Goal: Task Accomplishment & Management: Manage account settings

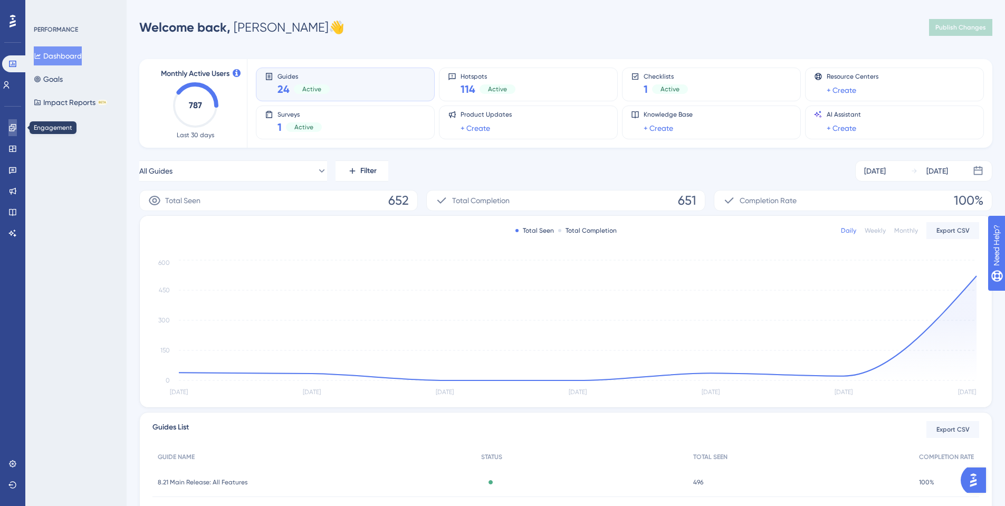
click at [9, 125] on icon at bounding box center [12, 127] width 8 height 8
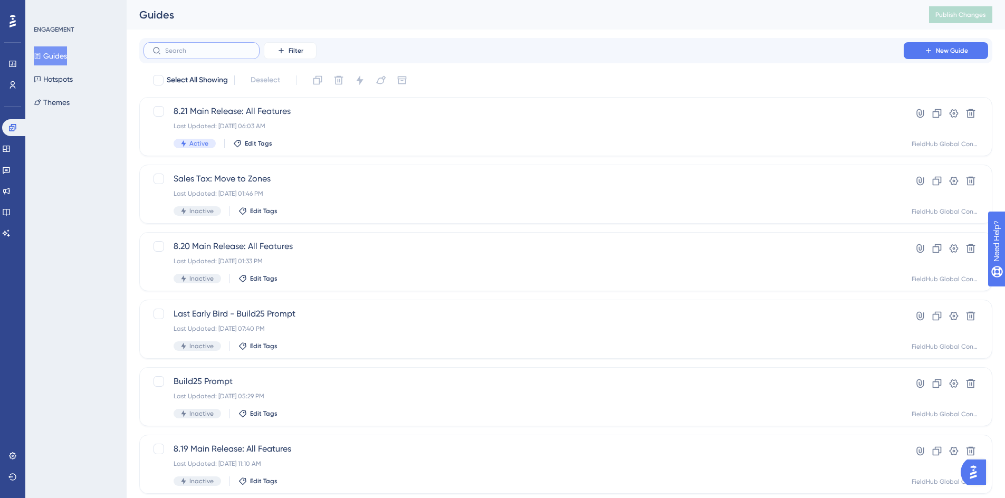
click at [187, 51] on input "text" at bounding box center [207, 50] width 85 height 7
click at [55, 78] on button "Hotspots" at bounding box center [53, 79] width 39 height 19
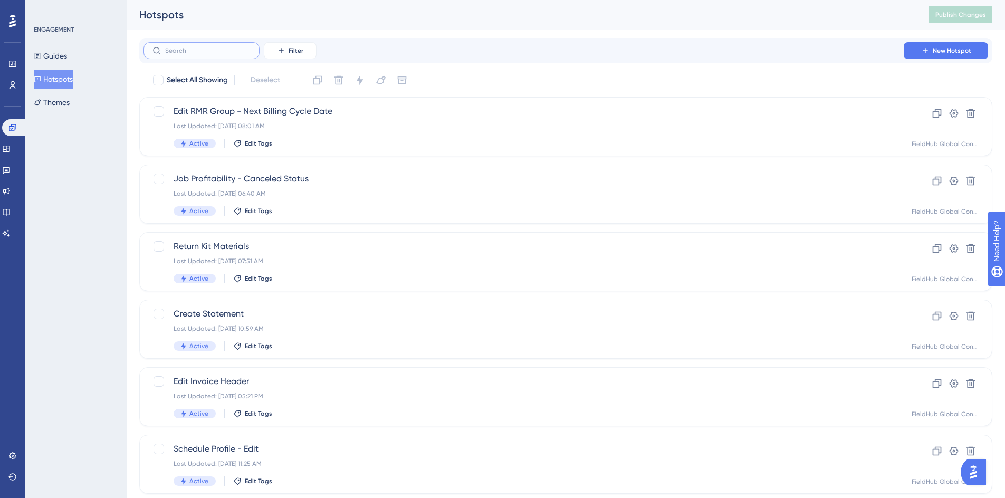
click at [185, 53] on input "text" at bounding box center [207, 50] width 85 height 7
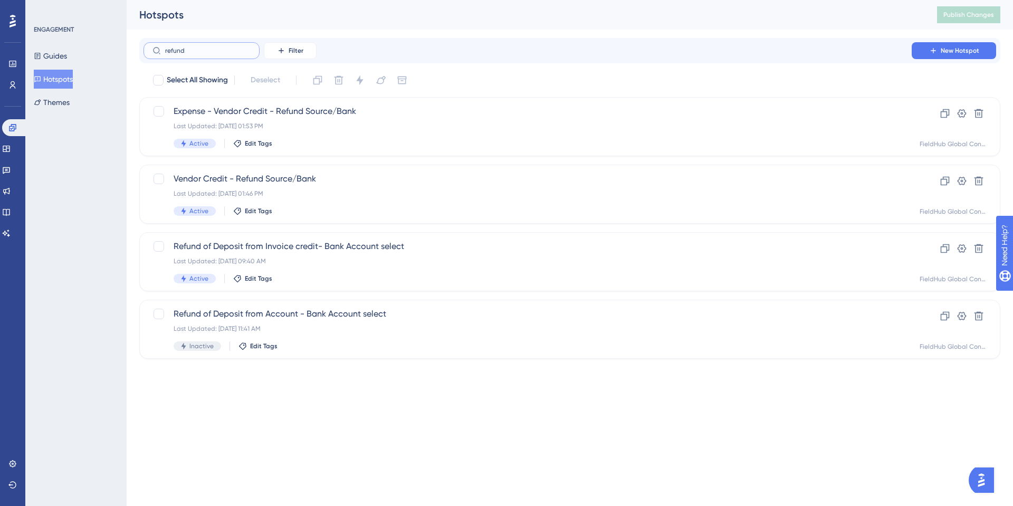
type input "refund"
click at [944, 249] on icon at bounding box center [945, 248] width 11 height 11
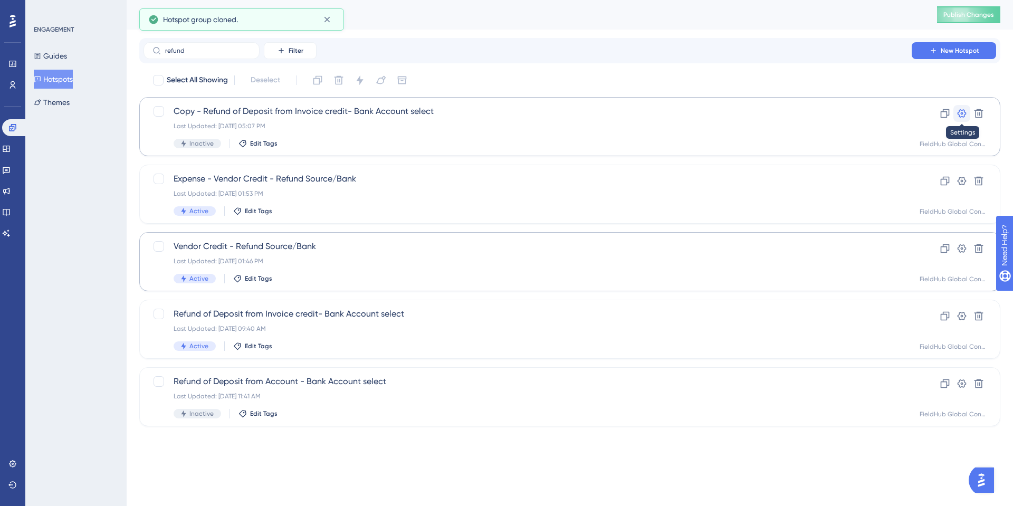
click at [962, 113] on icon at bounding box center [962, 113] width 9 height 8
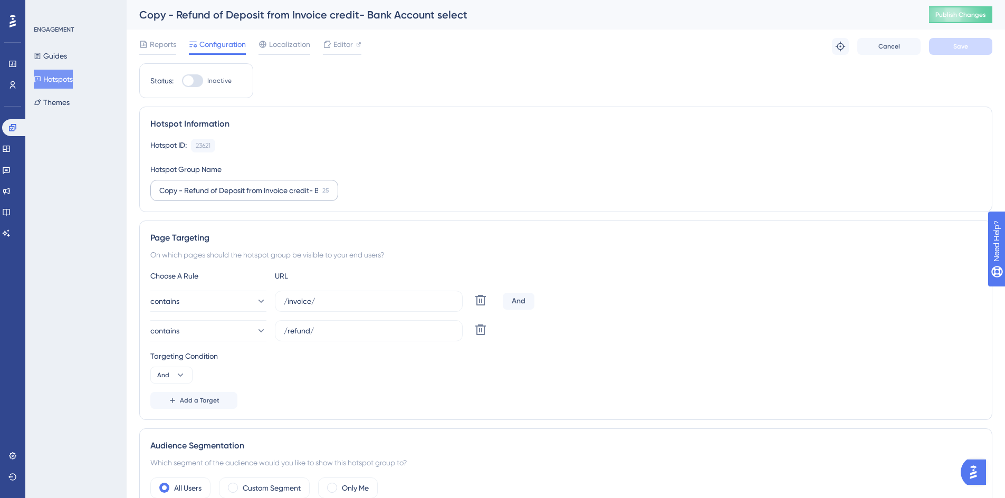
click at [218, 184] on label "Copy - Refund of Deposit from Invoice credit- Bank Account select 25" at bounding box center [244, 190] width 188 height 21
click at [218, 185] on input "Copy - Refund of Deposit from Invoice credit- Bank Account select" at bounding box center [238, 191] width 159 height 12
click at [193, 190] on input "Copy - Refund of Deposit from Invoice credit- Bank Account select" at bounding box center [238, 191] width 159 height 12
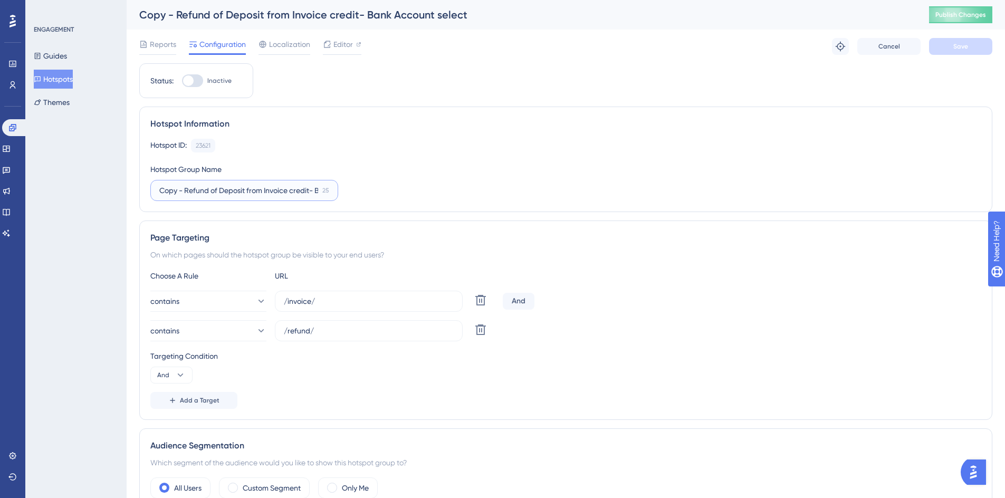
drag, startPoint x: 198, startPoint y: 188, endPoint x: 132, endPoint y: 194, distance: 66.2
click at [132, 194] on div "Performance Users Engagement Widgets Feedback Product Updates Knowledge Base AI…" at bounding box center [566, 430] width 879 height 861
click at [173, 189] on input "Copy - Refund of Deposit from Invoice credit- Bank Account select" at bounding box center [238, 191] width 159 height 12
drag, startPoint x: 186, startPoint y: 188, endPoint x: 128, endPoint y: 185, distance: 58.7
click at [128, 185] on div "Performance Users Engagement Widgets Feedback Product Updates Knowledge Base AI…" at bounding box center [566, 430] width 879 height 861
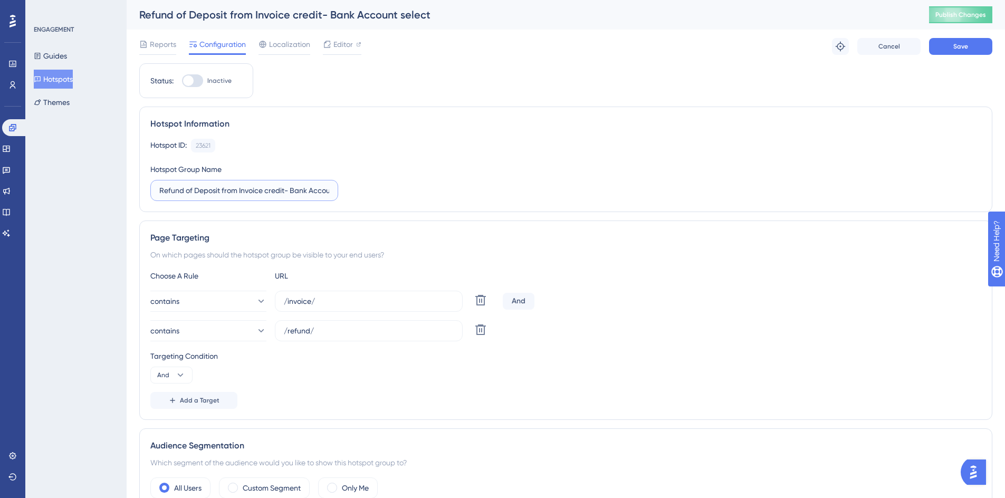
scroll to position [0, 30]
drag, startPoint x: 240, startPoint y: 190, endPoint x: 336, endPoint y: 195, distance: 96.1
click at [336, 195] on label "Refund of Deposit from Invoice credit- Bank Account select" at bounding box center [244, 190] width 188 height 21
type input "Refund of Deposit from Account"
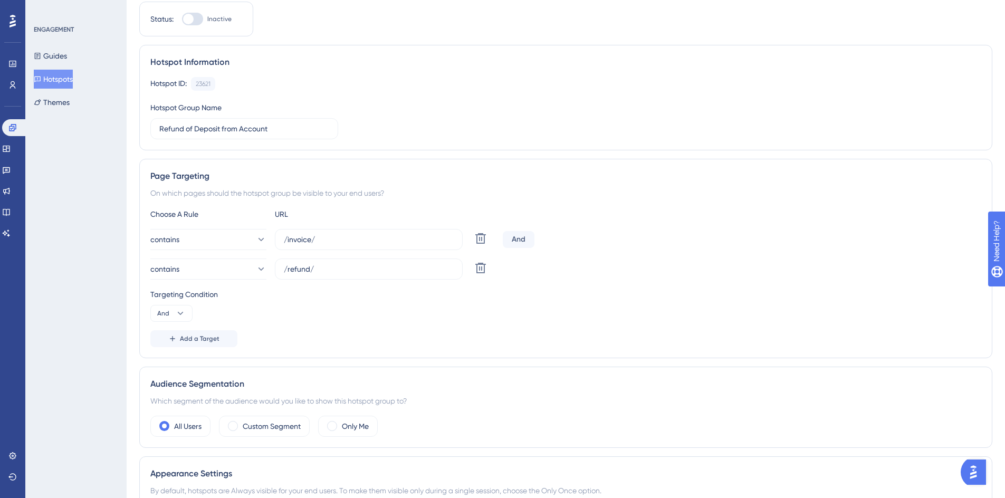
scroll to position [207, 0]
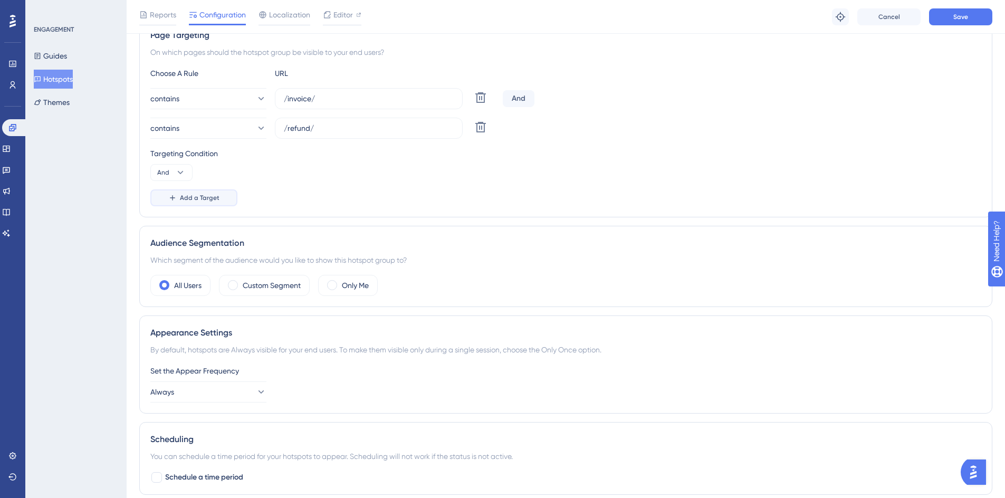
click at [187, 199] on span "Add a Target" at bounding box center [200, 198] width 40 height 8
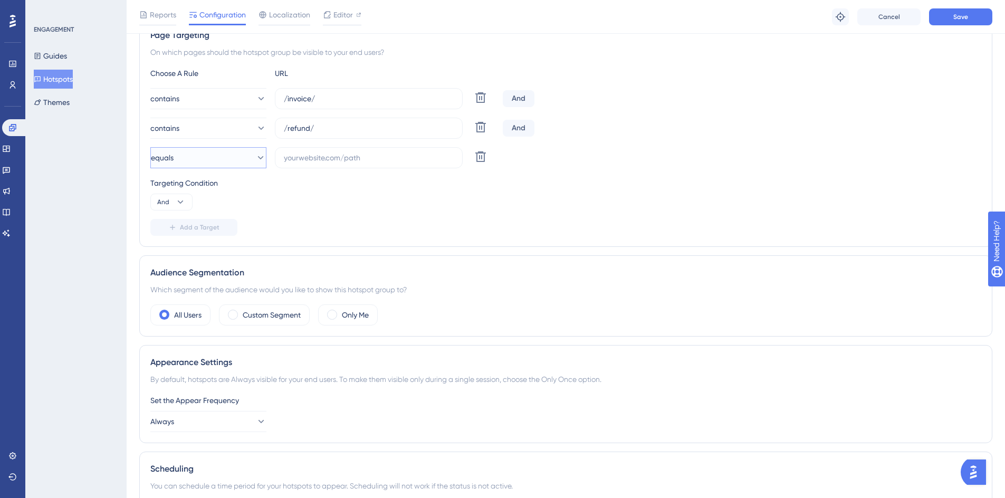
click at [255, 154] on icon at bounding box center [260, 157] width 11 height 11
click at [198, 252] on span "not contains" at bounding box center [187, 253] width 42 height 13
drag, startPoint x: 339, startPoint y: 93, endPoint x: 278, endPoint y: 93, distance: 61.7
click at [278, 93] on label "/invoice/" at bounding box center [369, 98] width 188 height 21
click at [284, 93] on input "/invoice/" at bounding box center [369, 99] width 170 height 12
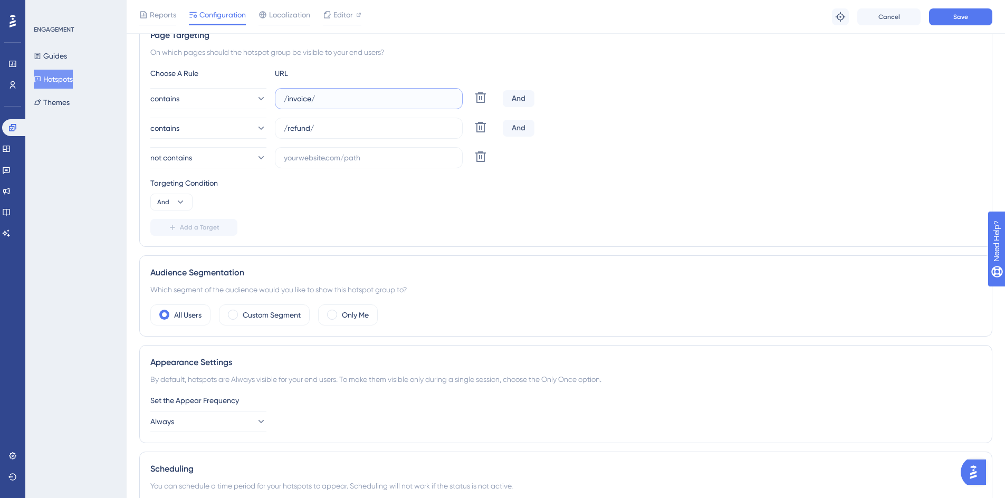
drag, startPoint x: 285, startPoint y: 98, endPoint x: 335, endPoint y: 102, distance: 50.3
click at [335, 102] on input "/invoice/" at bounding box center [369, 99] width 170 height 12
click at [293, 161] on input "text" at bounding box center [369, 158] width 170 height 12
paste input "/invoice/"
type input "/invoice/"
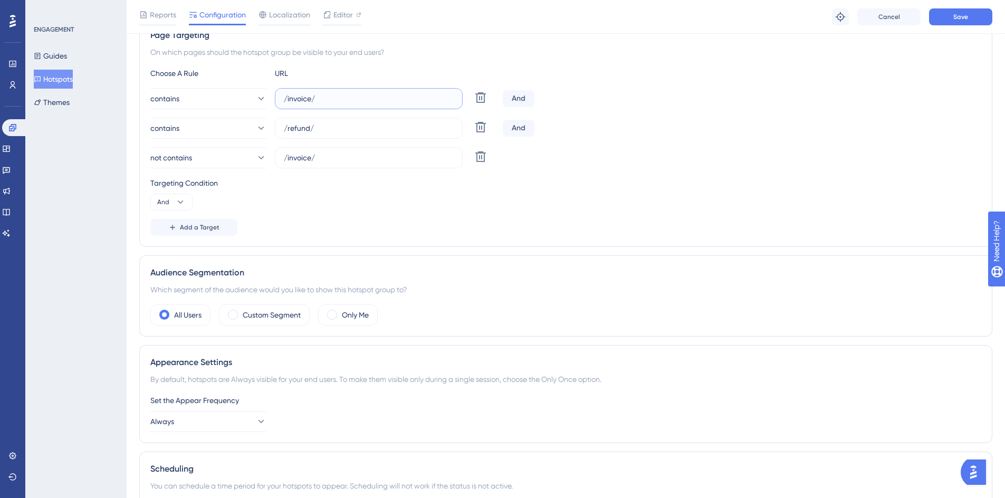
click at [300, 98] on input "/invoice/" at bounding box center [369, 99] width 170 height 12
click at [281, 98] on label "/new/" at bounding box center [369, 98] width 188 height 21
click at [284, 98] on input "/new/" at bounding box center [369, 99] width 170 height 12
click at [284, 97] on input "/new/" at bounding box center [369, 99] width 170 height 12
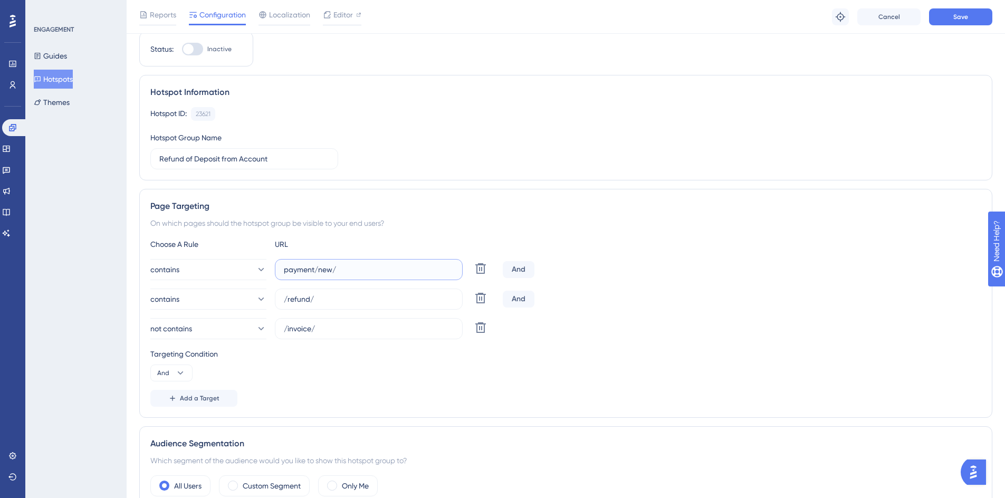
scroll to position [0, 0]
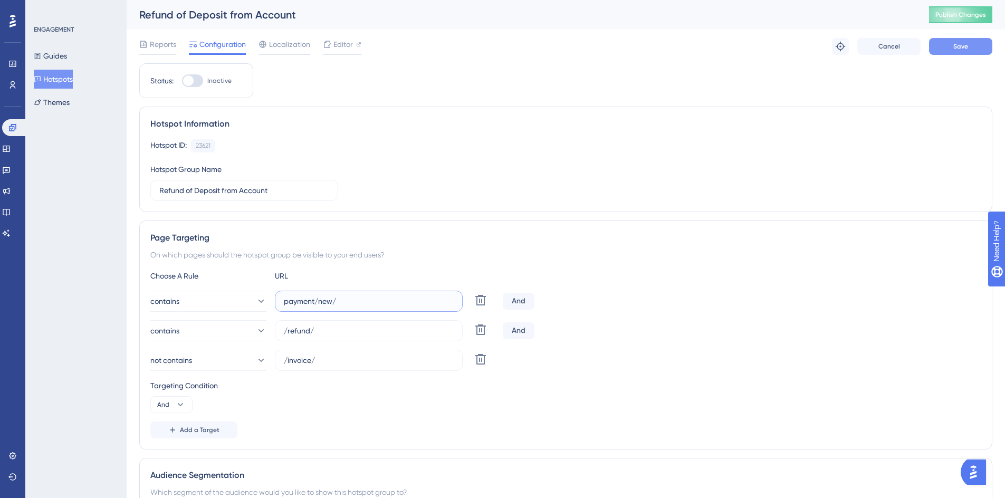
type input "payment/new/"
click at [953, 48] on span "Save" at bounding box center [960, 46] width 15 height 8
click at [345, 51] on div "Editor" at bounding box center [342, 46] width 39 height 17
click at [345, 46] on span "Editor" at bounding box center [343, 44] width 20 height 13
click at [190, 81] on div at bounding box center [188, 80] width 11 height 11
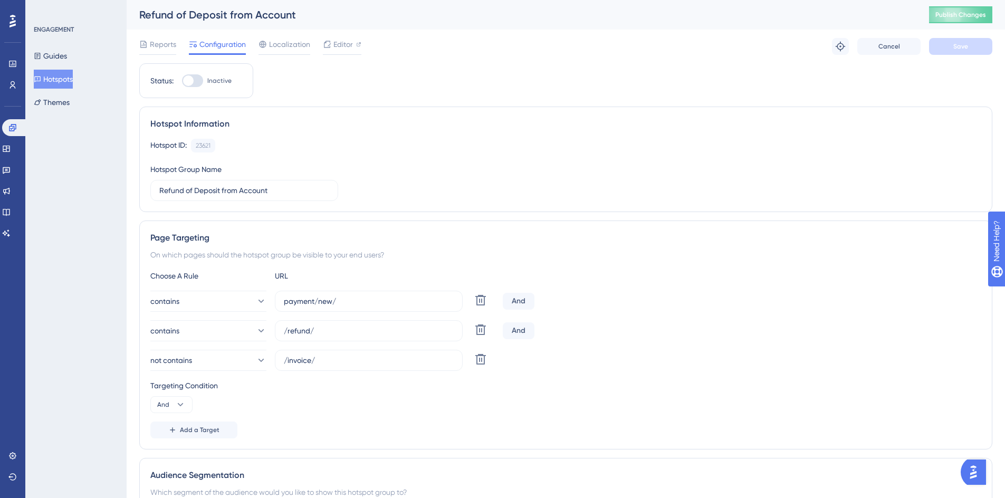
click at [182, 81] on input "Inactive" at bounding box center [182, 81] width 1 height 1
click at [963, 49] on span "Save" at bounding box center [960, 46] width 15 height 8
click at [969, 14] on span "Publish Changes" at bounding box center [961, 15] width 51 height 8
click at [345, 46] on span "Editor" at bounding box center [343, 44] width 20 height 13
click at [196, 82] on div at bounding box center [197, 80] width 11 height 11
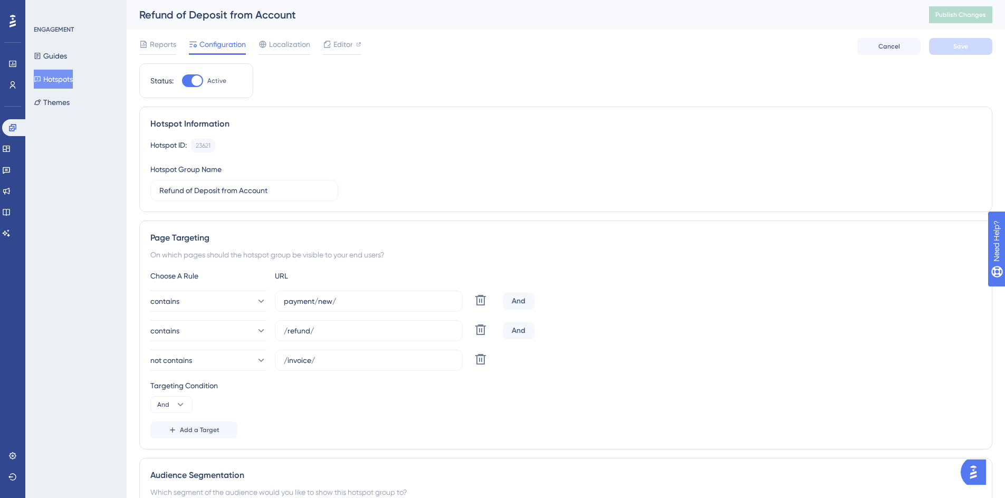
click at [182, 81] on input "Active" at bounding box center [182, 81] width 1 height 1
click at [957, 44] on span "Save" at bounding box center [960, 46] width 15 height 8
click at [966, 15] on span "Publish Changes" at bounding box center [961, 15] width 51 height 8
click at [336, 85] on div "Status: Inactive Hotspot Information Hotspot ID: 23621 Copy Hotspot Group Name …" at bounding box center [565, 468] width 853 height 810
click at [328, 19] on div "Refund of Deposit from Account" at bounding box center [521, 14] width 764 height 15
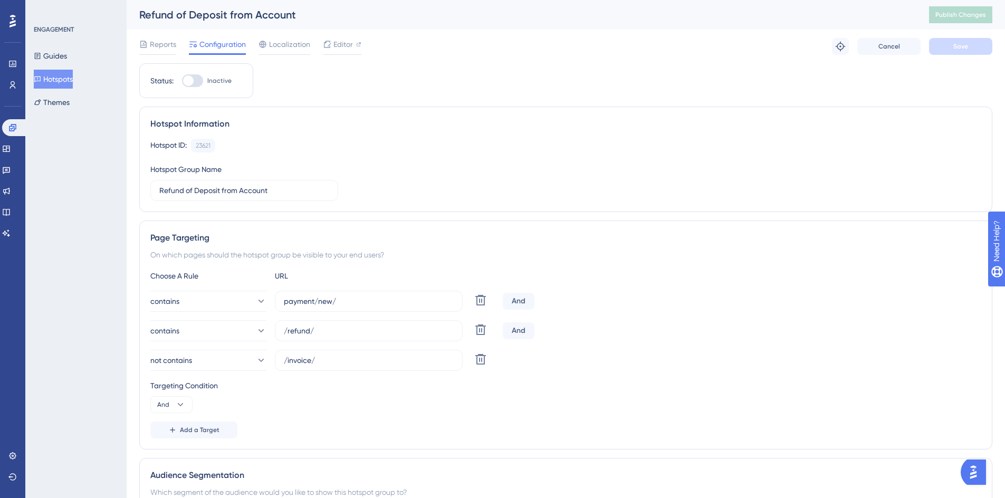
click at [189, 78] on div at bounding box center [188, 80] width 11 height 11
click at [182, 81] on input "Inactive" at bounding box center [182, 81] width 1 height 1
checkbox input "true"
click at [963, 51] on button "Save" at bounding box center [960, 46] width 63 height 17
click at [963, 14] on button "Publish Changes" at bounding box center [960, 14] width 63 height 17
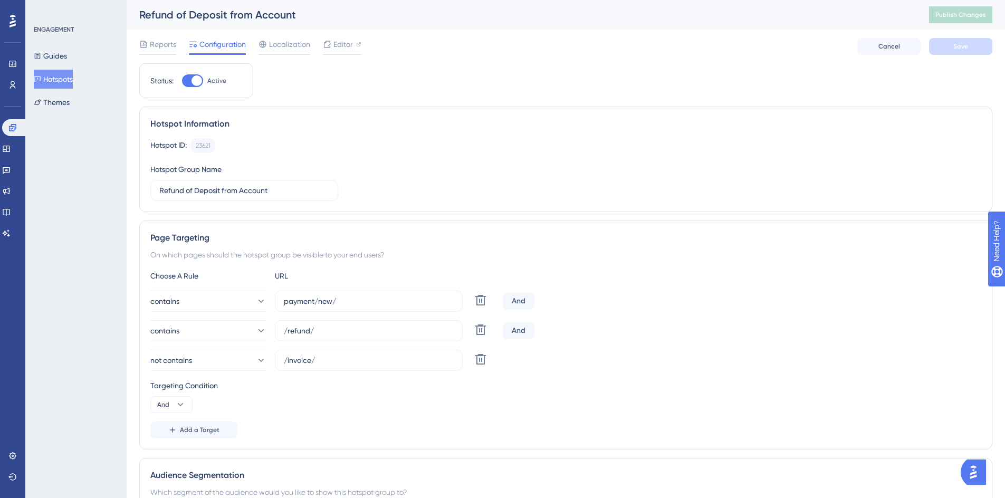
click at [10, 22] on icon at bounding box center [12, 21] width 6 height 13
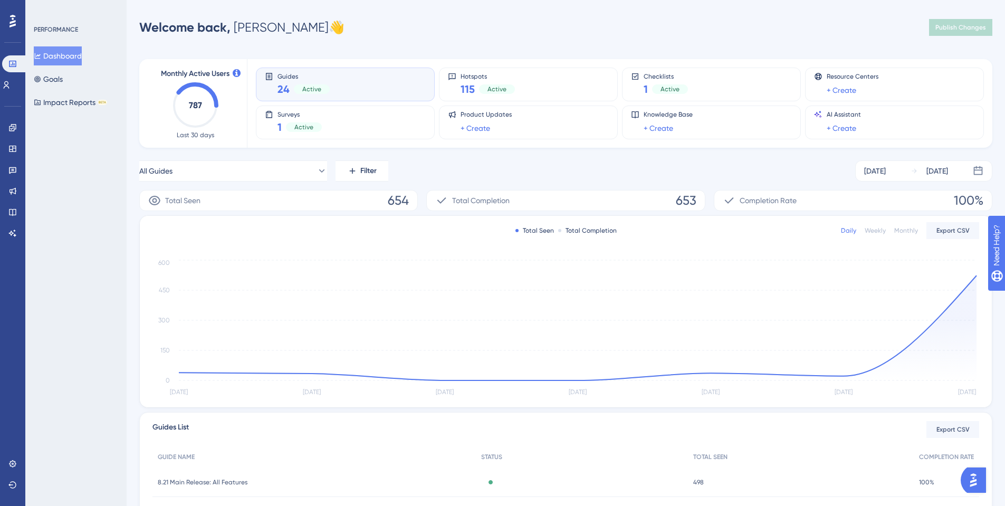
click at [11, 25] on icon at bounding box center [12, 21] width 6 height 13
click at [13, 88] on icon at bounding box center [12, 85] width 8 height 8
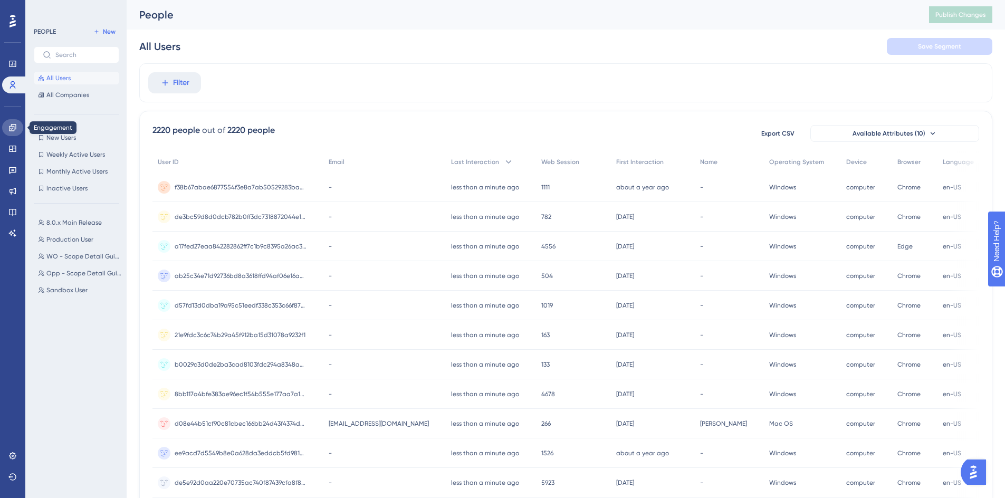
click at [15, 128] on icon at bounding box center [12, 127] width 8 height 8
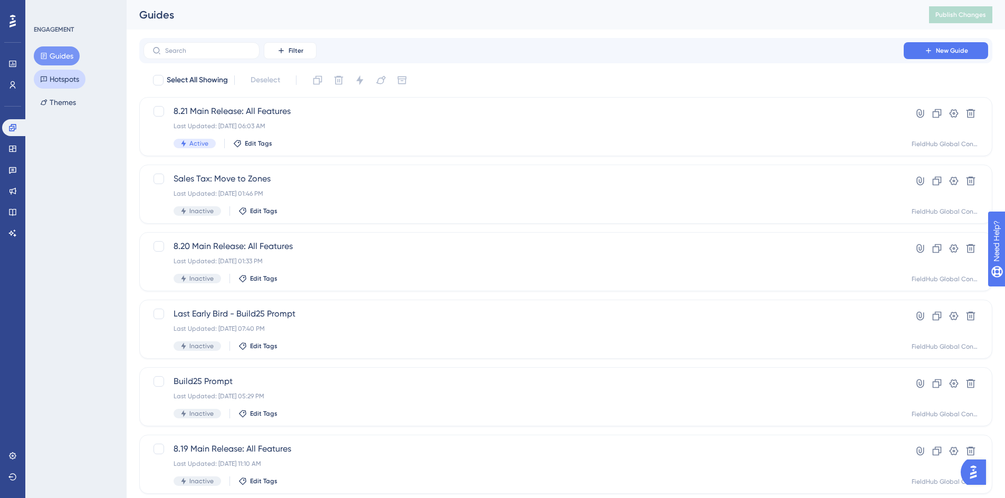
click at [66, 81] on button "Hotspots" at bounding box center [60, 79] width 52 height 19
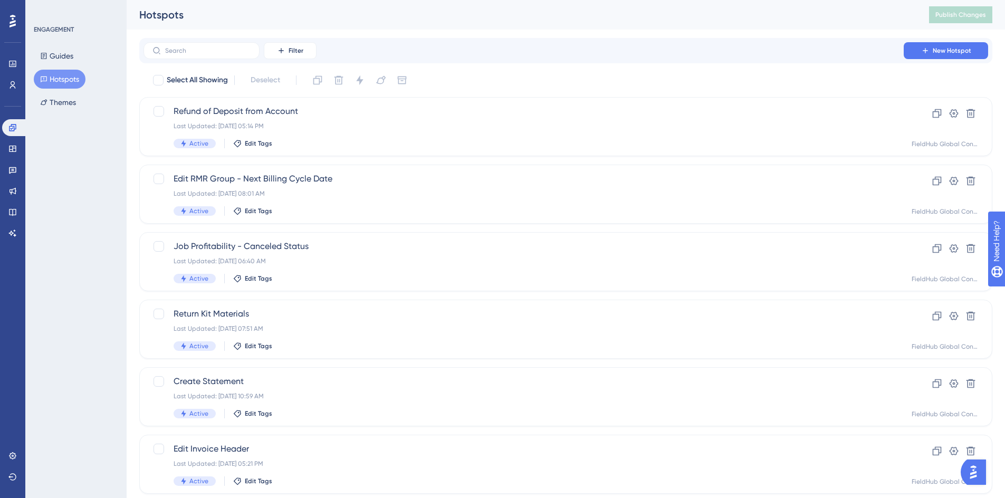
click at [12, 23] on icon at bounding box center [12, 21] width 6 height 13
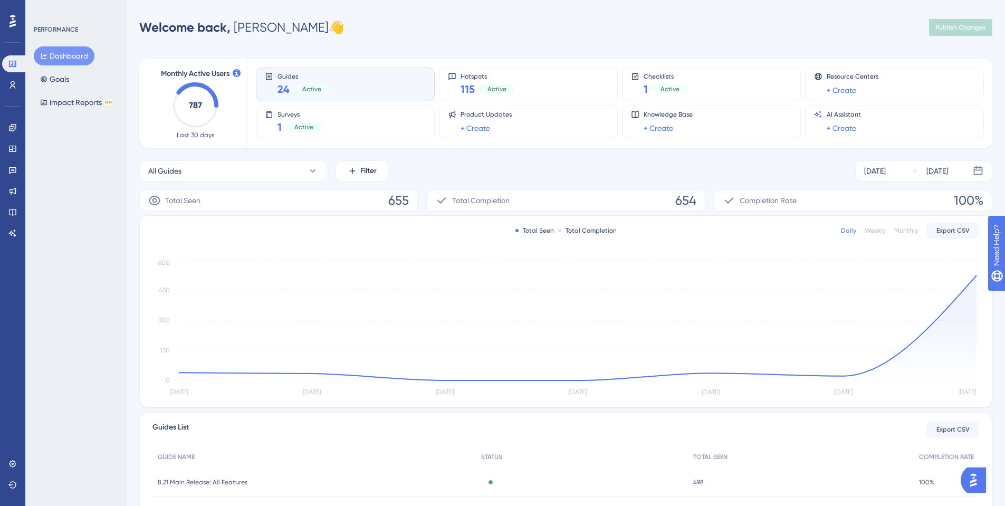
click at [308, 90] on span "Active" at bounding box center [311, 89] width 19 height 8
click at [285, 77] on span "Guides" at bounding box center [304, 75] width 52 height 7
click at [14, 85] on icon at bounding box center [12, 85] width 8 height 8
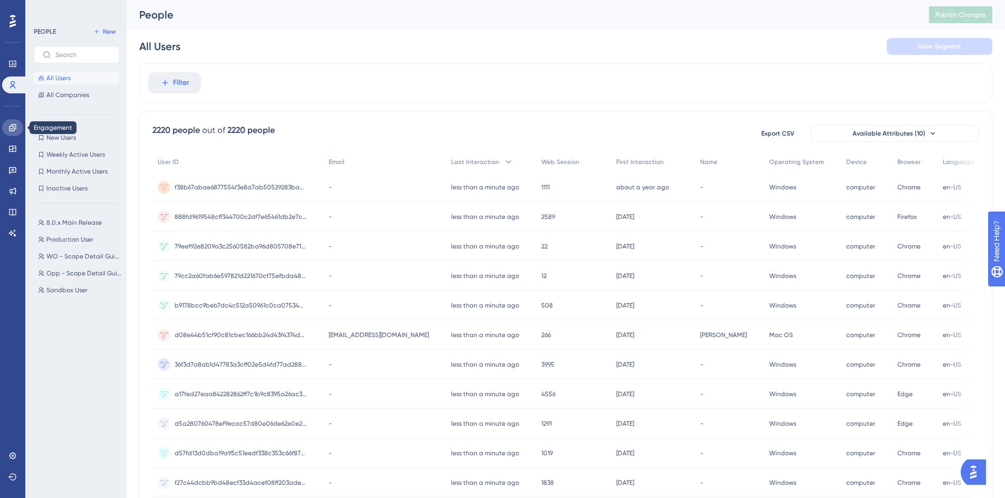
click at [13, 136] on link at bounding box center [12, 127] width 21 height 17
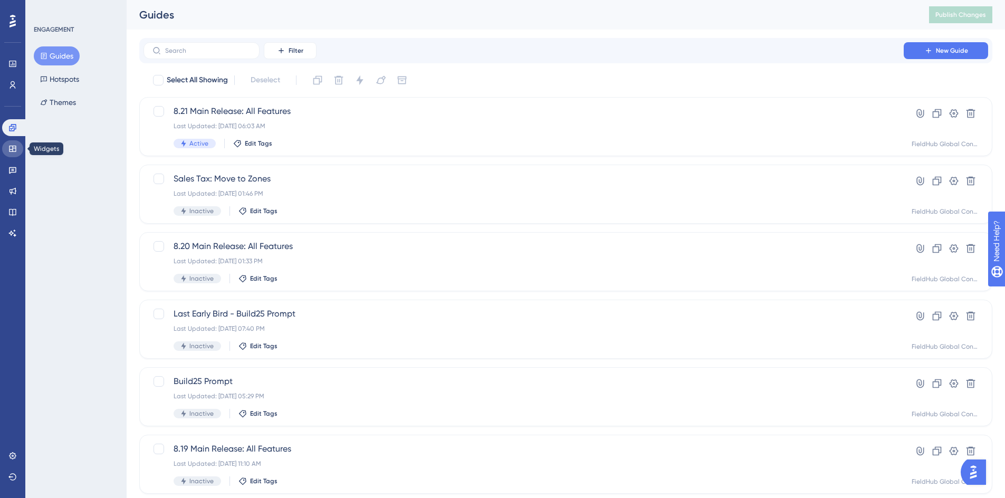
click at [11, 145] on icon at bounding box center [12, 149] width 8 height 8
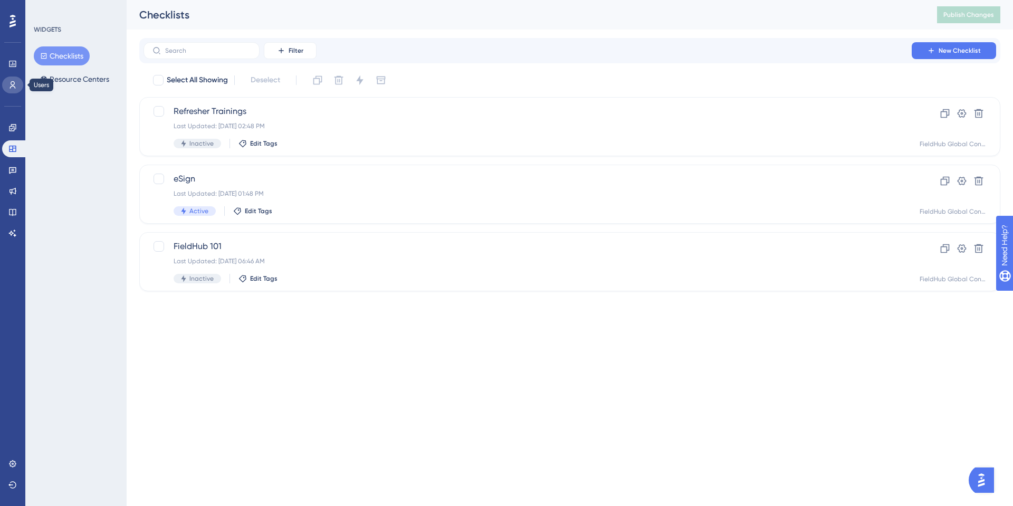
click at [15, 81] on icon at bounding box center [12, 85] width 8 height 8
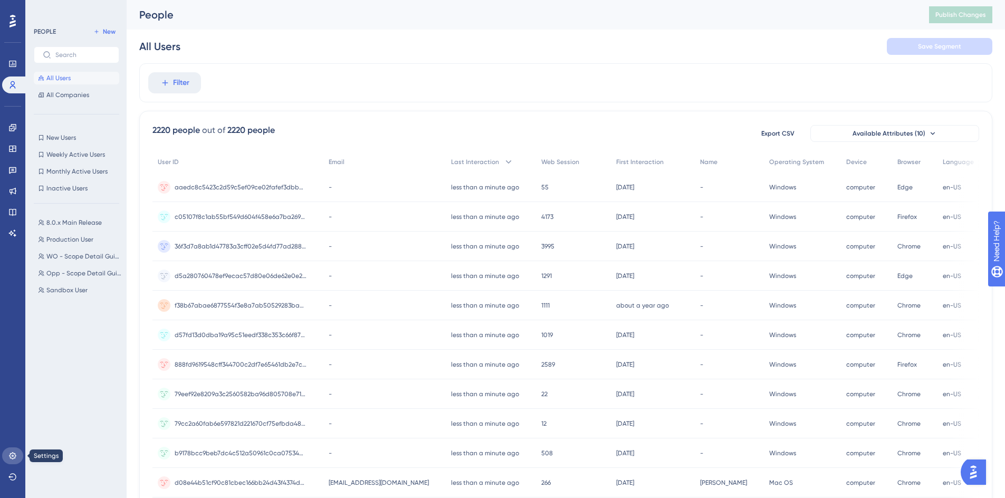
click at [13, 453] on icon at bounding box center [12, 456] width 8 height 8
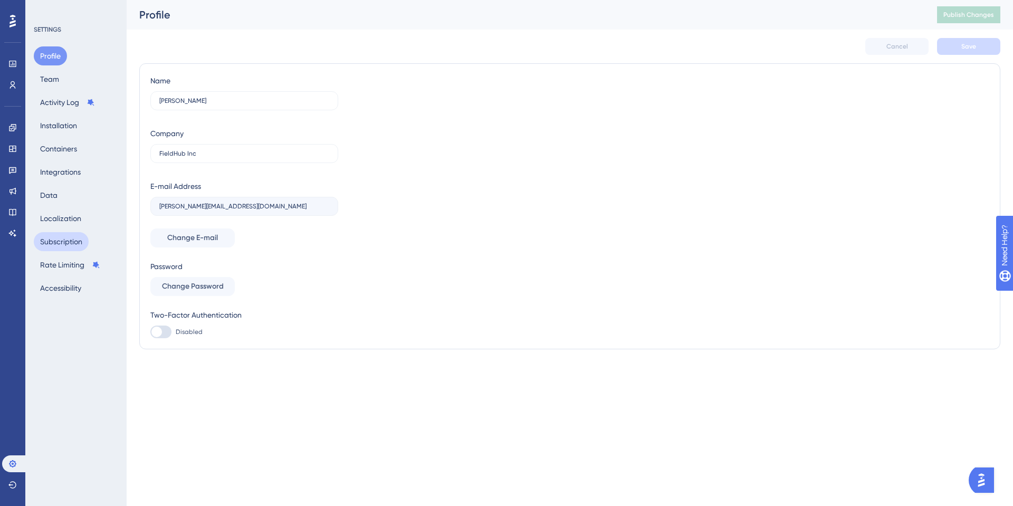
click at [59, 240] on button "Subscription" at bounding box center [61, 241] width 55 height 19
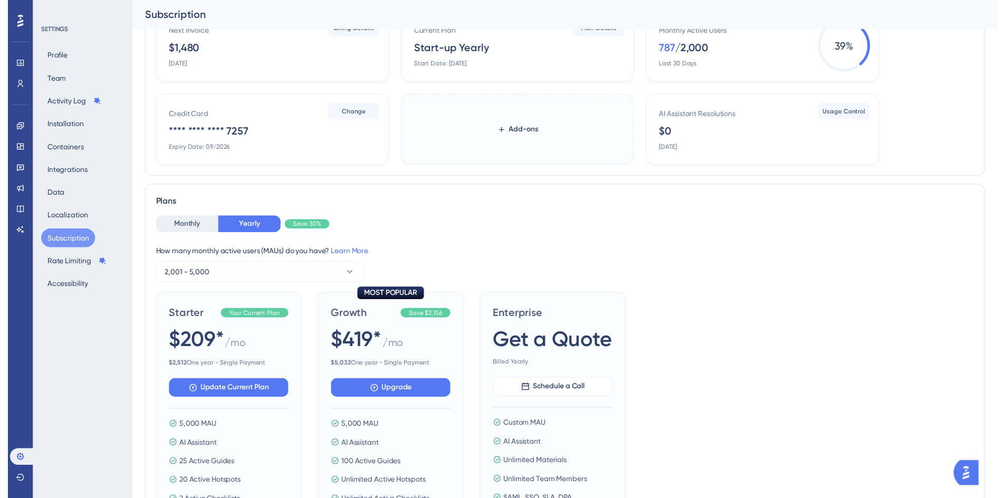
scroll to position [16, 0]
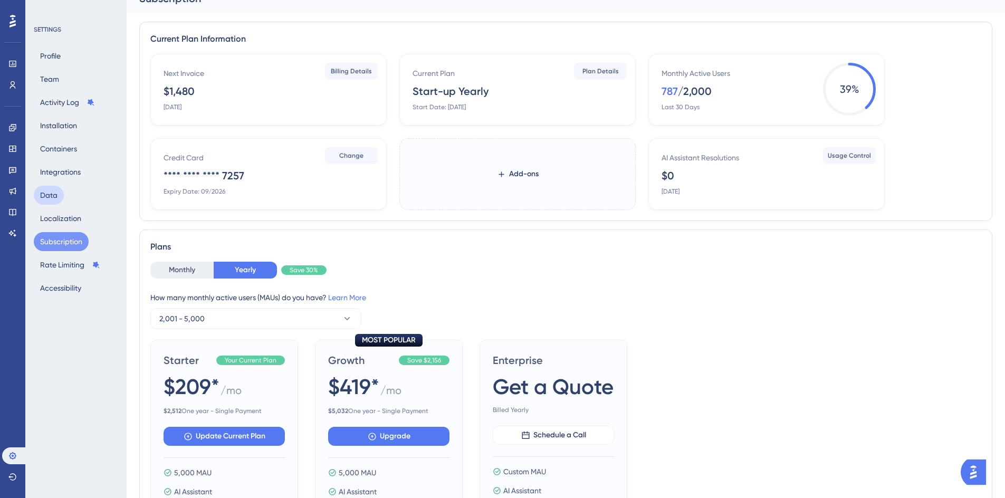
click at [53, 192] on button "Data" at bounding box center [49, 195] width 30 height 19
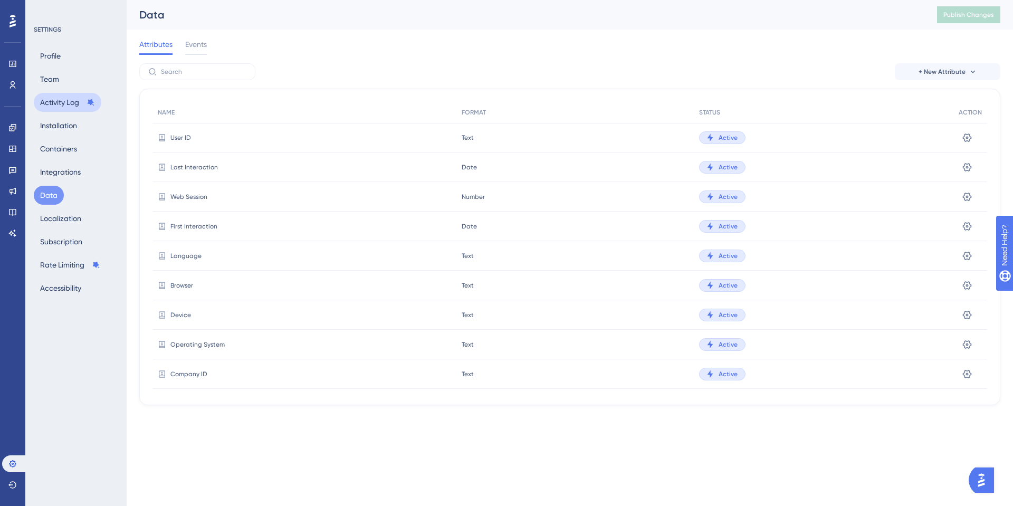
click at [68, 106] on button "Activity Log" at bounding box center [68, 102] width 68 height 19
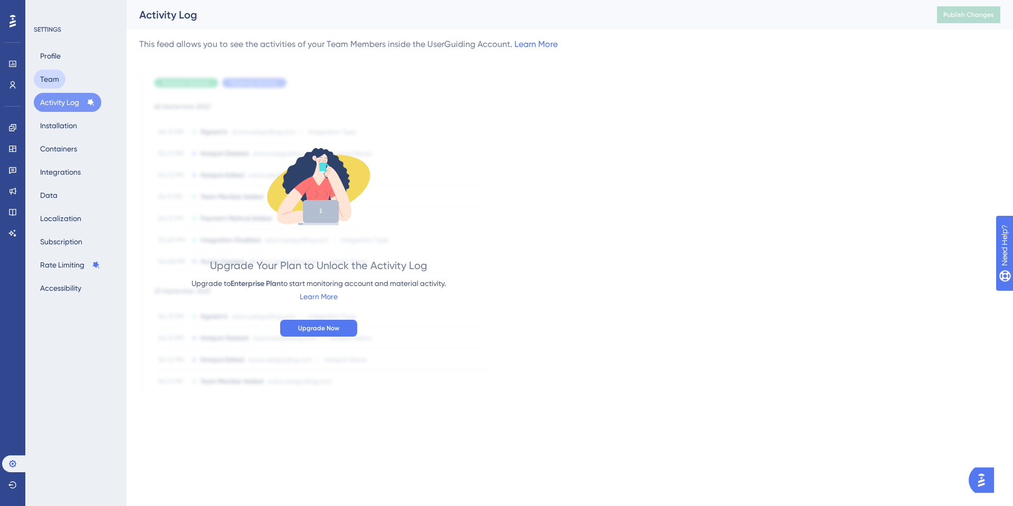
click at [60, 78] on button "Team" at bounding box center [50, 79] width 32 height 19
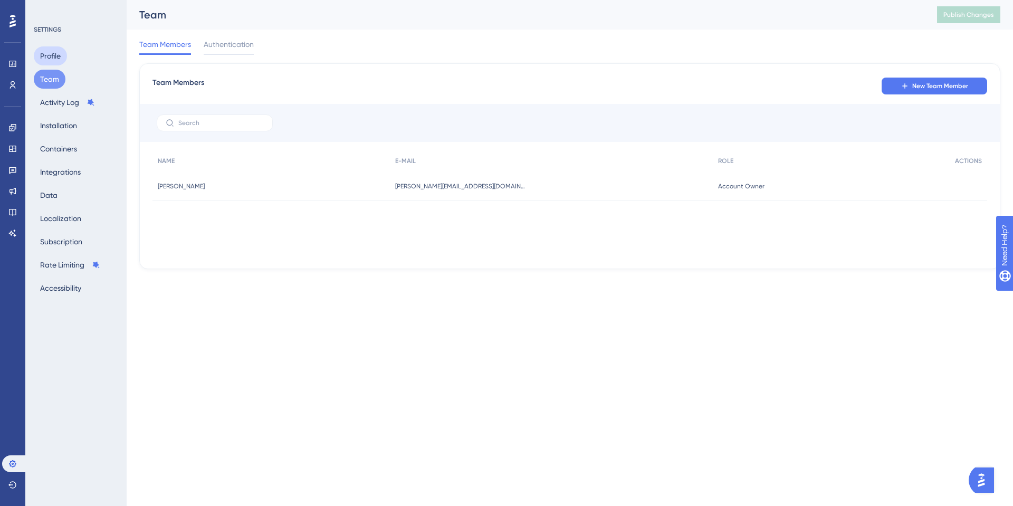
click at [55, 57] on button "Profile" at bounding box center [50, 55] width 33 height 19
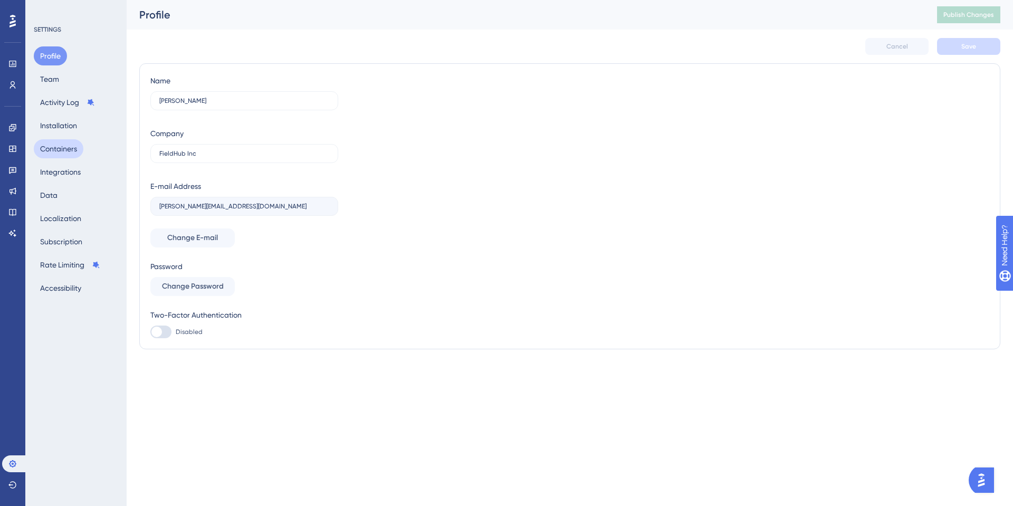
click at [70, 152] on button "Containers" at bounding box center [59, 148] width 50 height 19
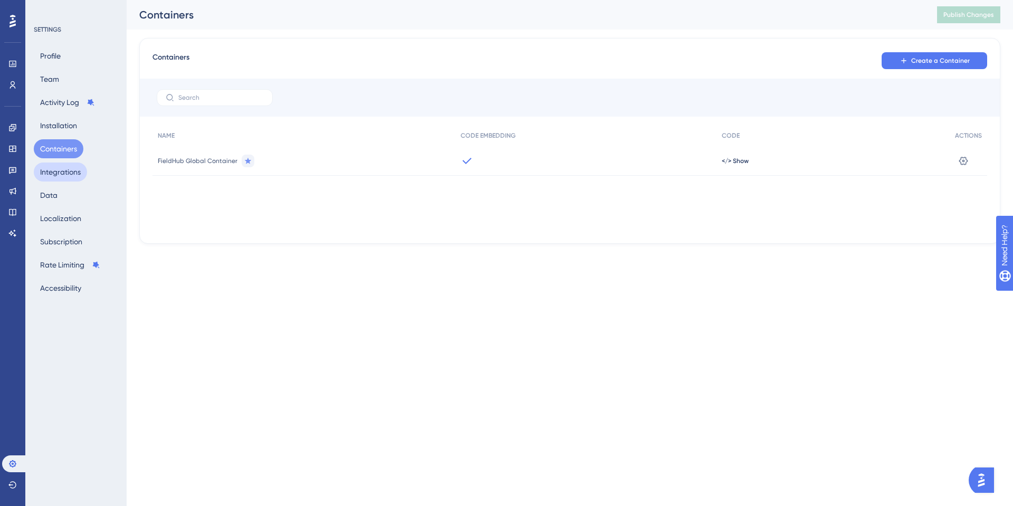
click at [63, 170] on button "Integrations" at bounding box center [60, 172] width 53 height 19
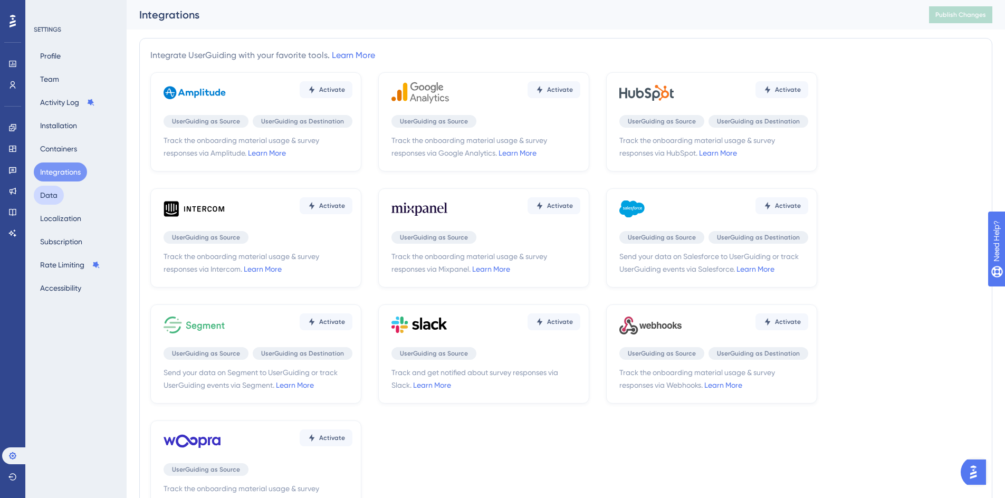
click at [62, 196] on button "Data" at bounding box center [49, 195] width 30 height 19
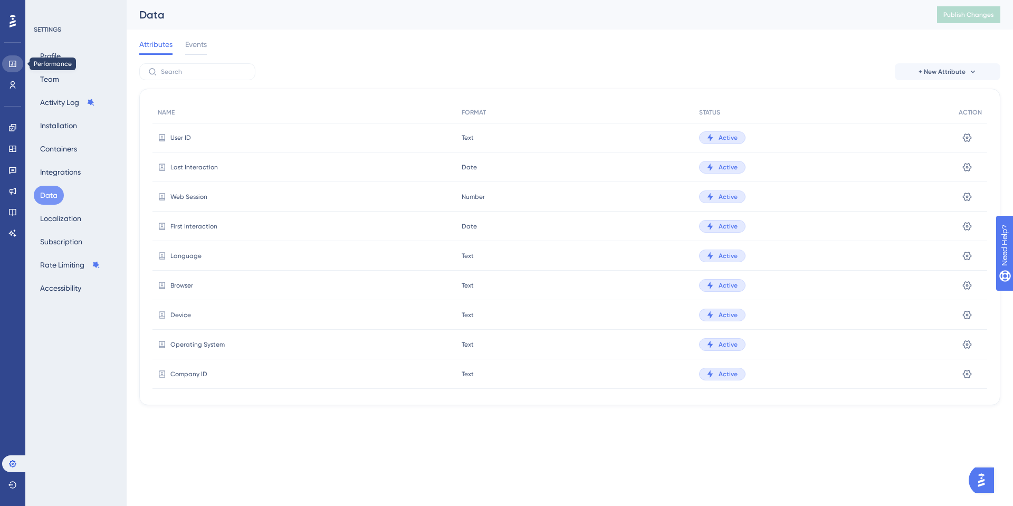
click at [9, 62] on icon at bounding box center [12, 64] width 7 height 6
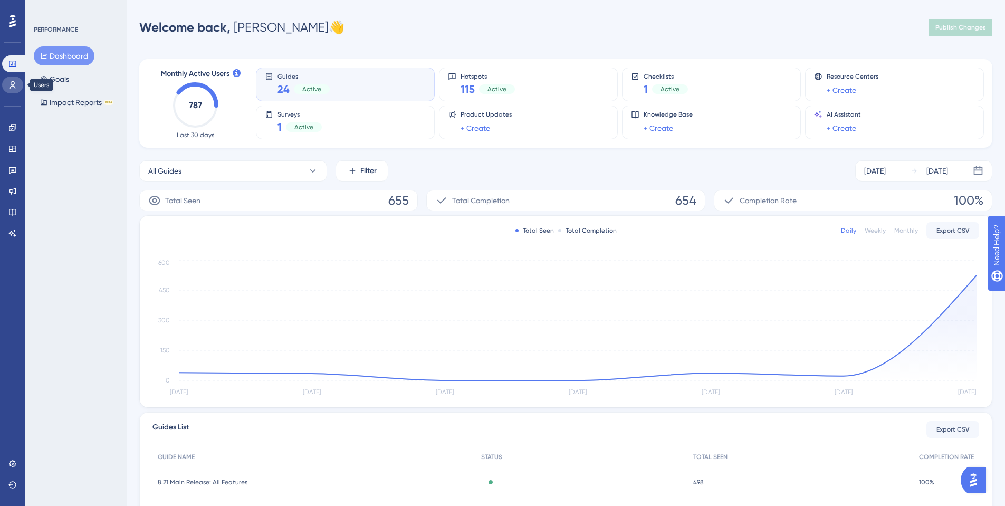
click at [12, 81] on icon at bounding box center [12, 85] width 8 height 8
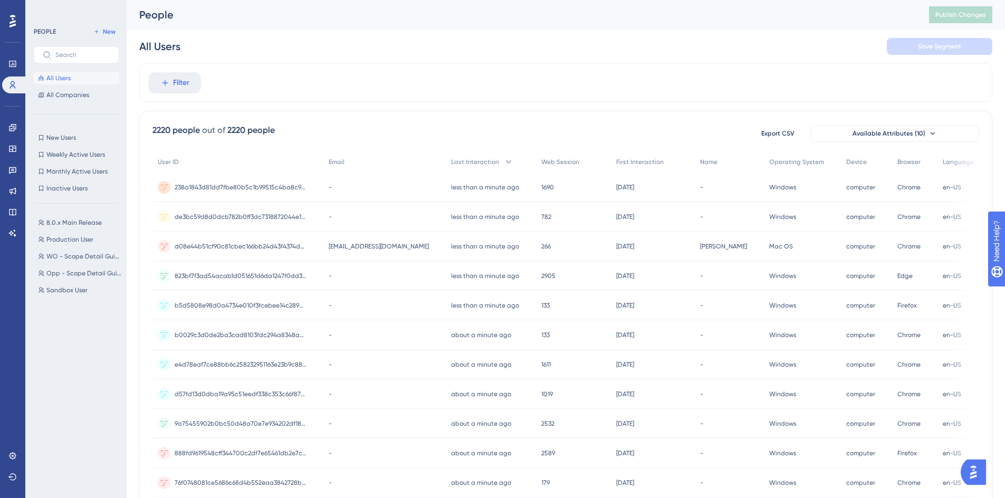
click at [12, 72] on div "Performance Users" at bounding box center [12, 74] width 21 height 38
click at [12, 66] on icon at bounding box center [12, 64] width 7 height 6
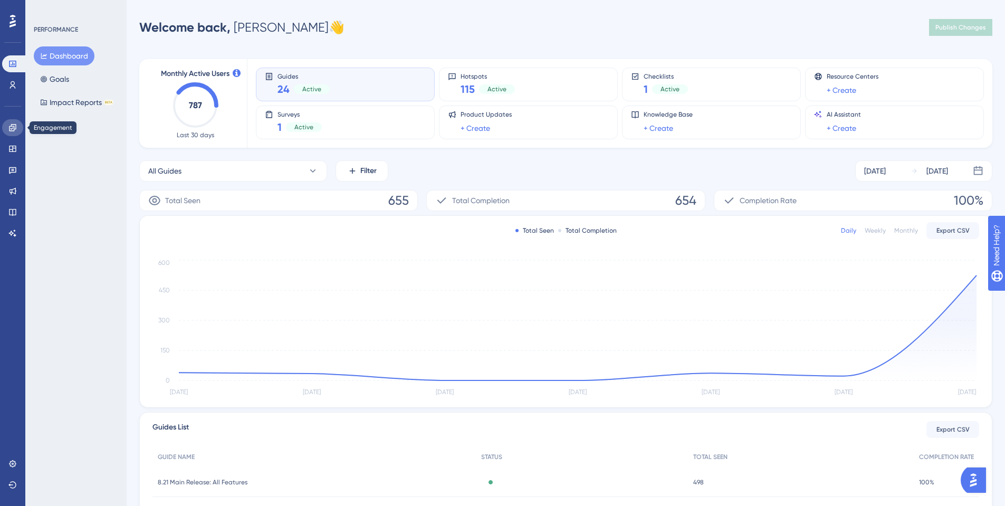
click at [15, 131] on icon at bounding box center [12, 127] width 8 height 8
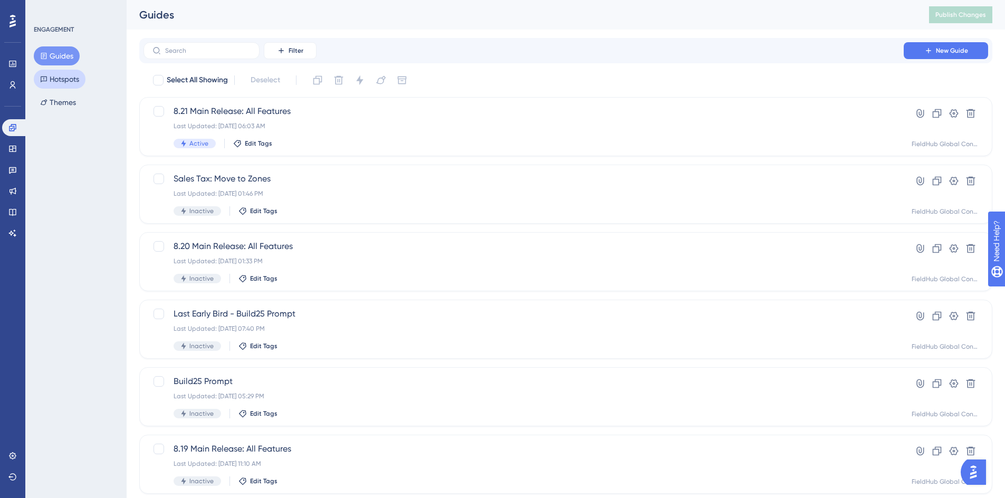
click at [72, 82] on button "Hotspots" at bounding box center [60, 79] width 52 height 19
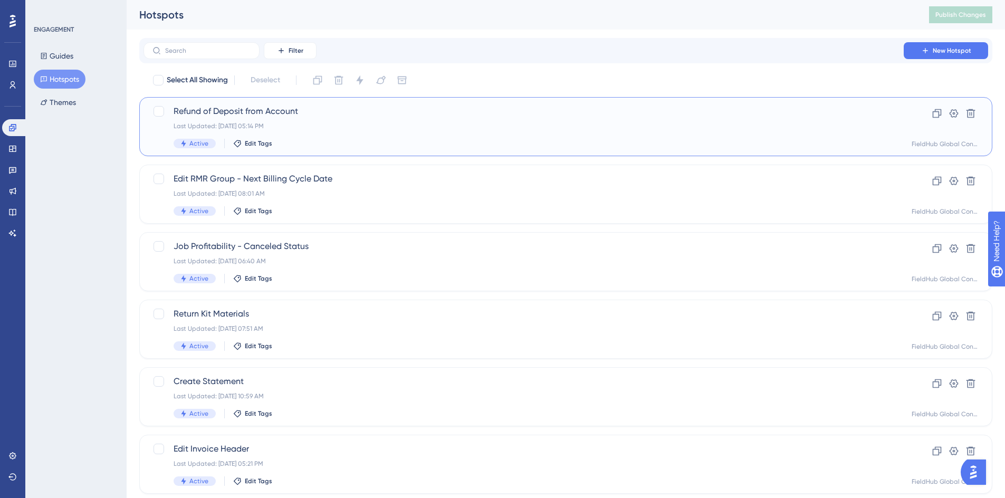
click at [261, 113] on span "Refund of Deposit from Account" at bounding box center [524, 111] width 700 height 13
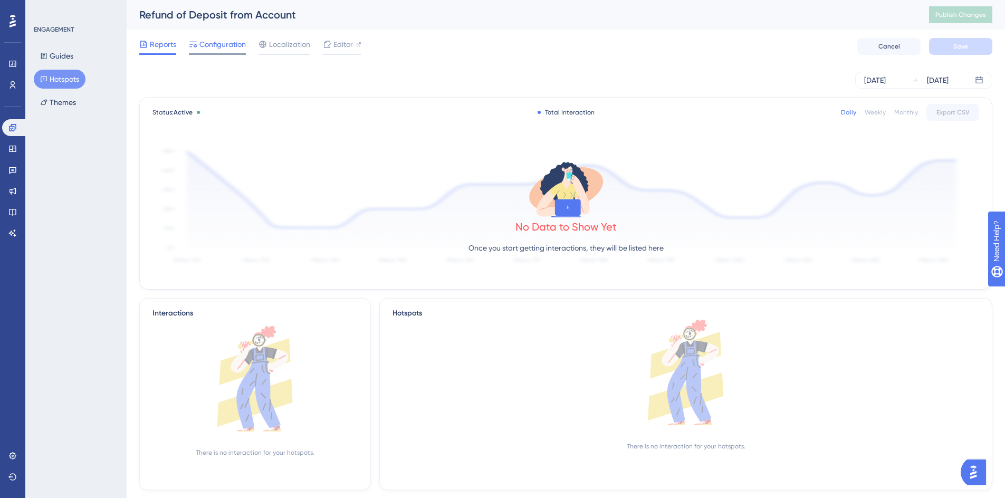
click at [211, 46] on span "Configuration" at bounding box center [222, 44] width 46 height 13
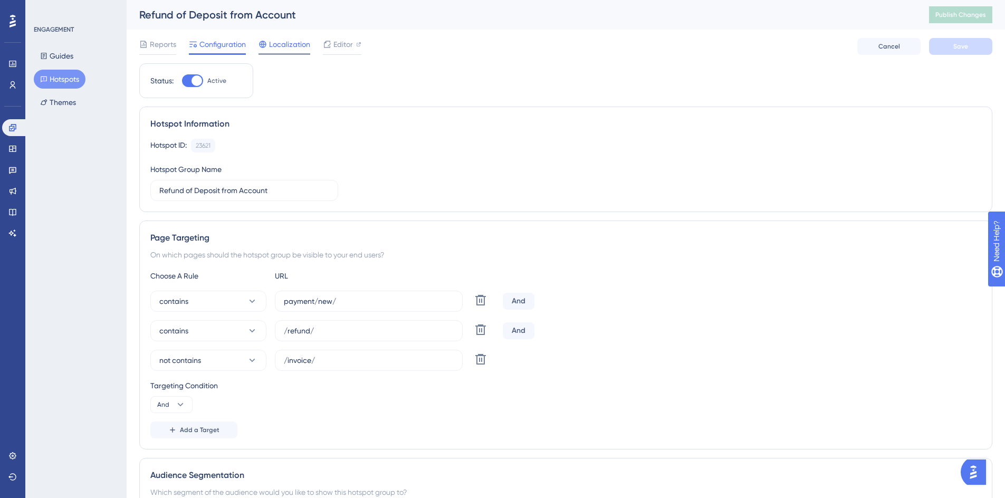
click at [290, 43] on span "Localization" at bounding box center [289, 44] width 41 height 13
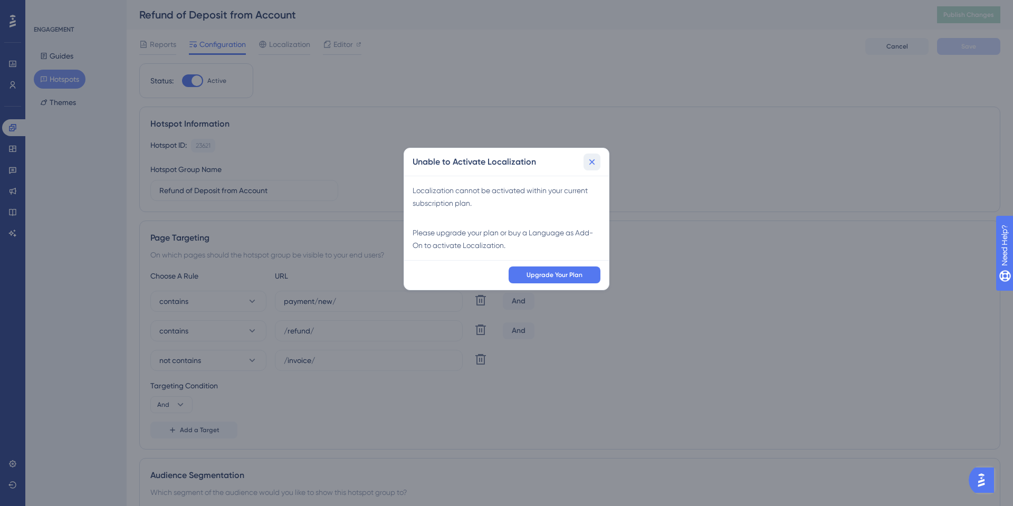
click at [594, 161] on icon at bounding box center [592, 162] width 11 height 11
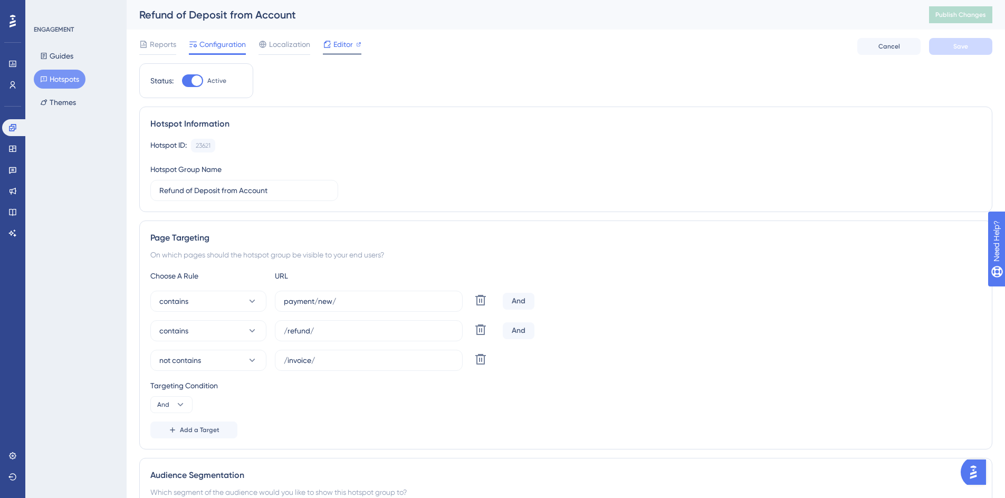
click at [327, 41] on icon at bounding box center [327, 44] width 7 height 7
